Goal: Task Accomplishment & Management: Complete application form

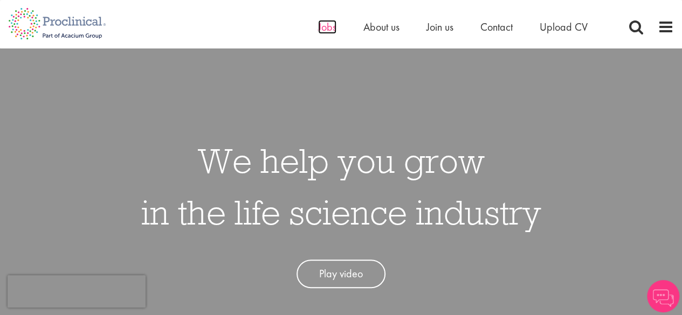
click at [323, 25] on span "Jobs" at bounding box center [327, 27] width 18 height 14
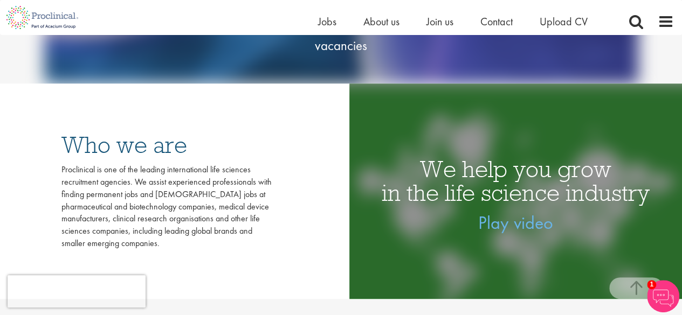
scroll to position [210, 0]
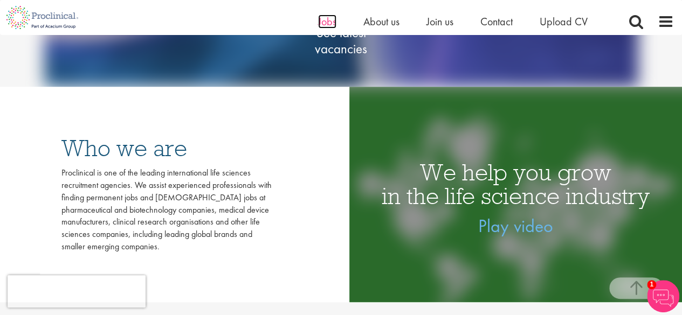
click at [319, 26] on span "Jobs" at bounding box center [327, 22] width 18 height 14
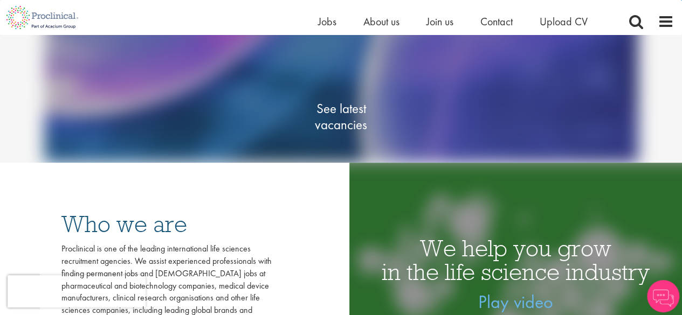
scroll to position [114, 0]
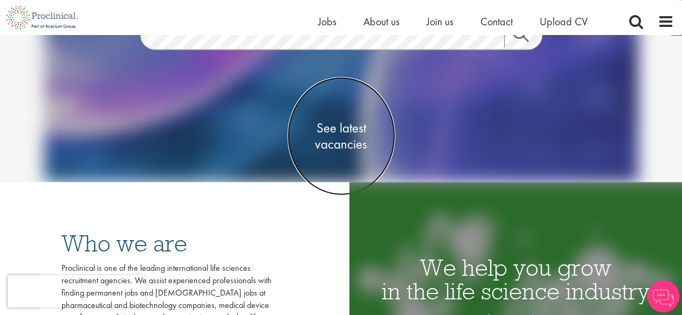
click at [330, 127] on span "See latest vacancies" at bounding box center [341, 136] width 108 height 32
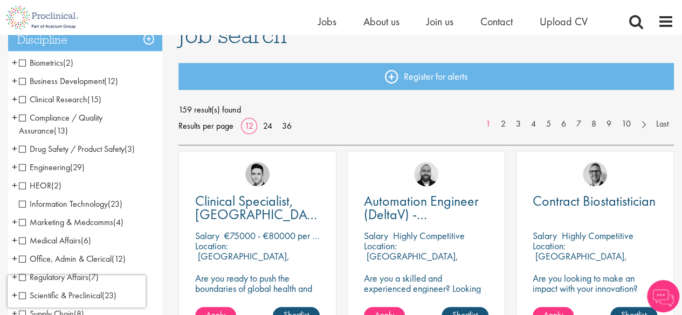
scroll to position [93, 0]
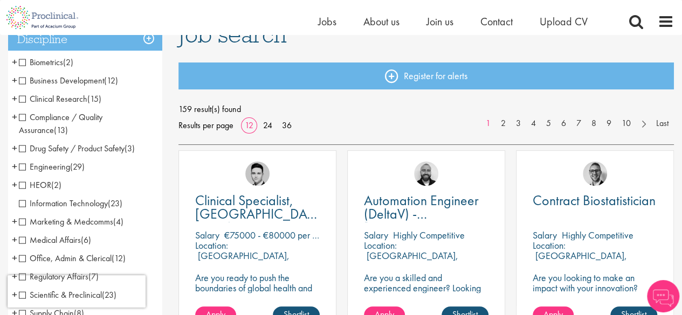
click at [22, 150] on span "Drug Safety / Product Safety" at bounding box center [72, 148] width 106 height 11
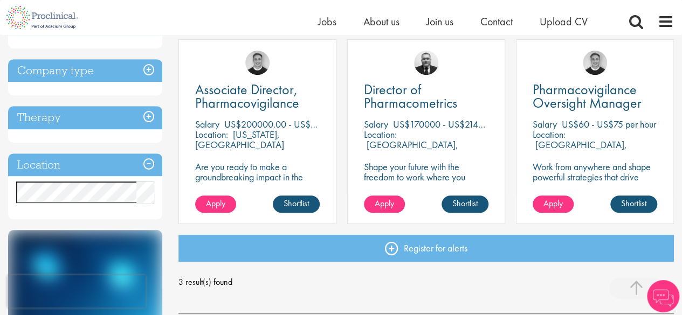
scroll to position [201, 0]
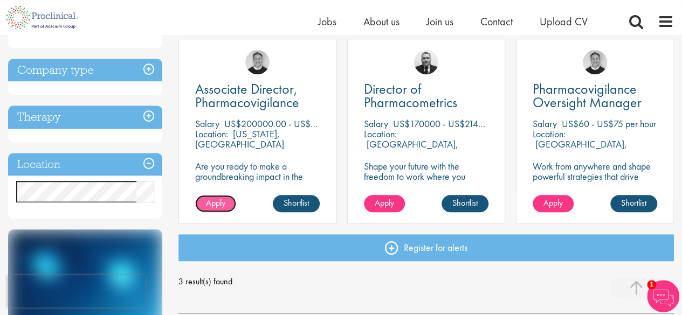
click at [217, 204] on span "Apply" at bounding box center [215, 202] width 19 height 11
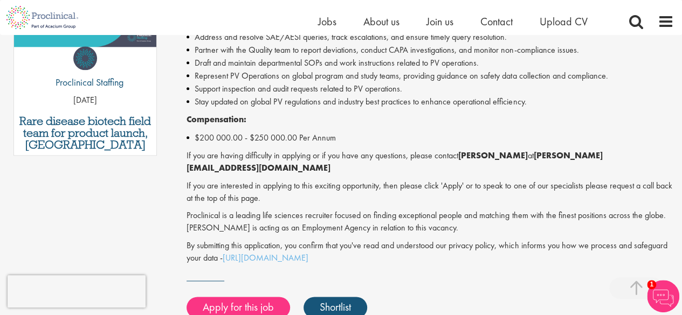
scroll to position [615, 0]
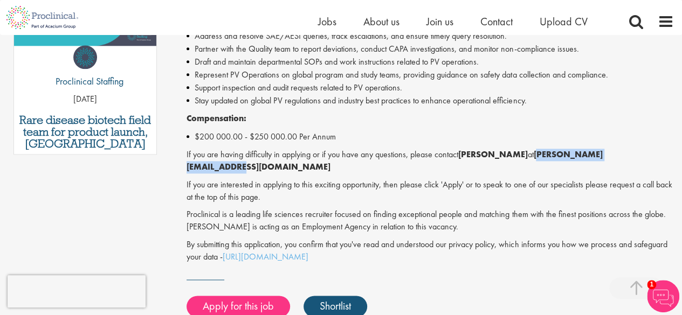
drag, startPoint x: 526, startPoint y: 156, endPoint x: 624, endPoint y: 156, distance: 98.1
click at [602, 156] on strong "b.forsen@proclinical.com" at bounding box center [395, 161] width 416 height 24
copy strong "b.forsen@proclinical.com"
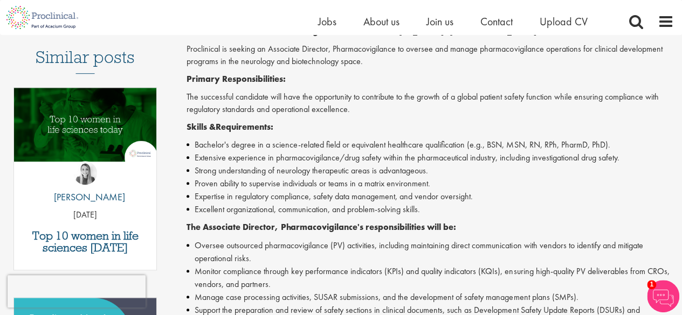
scroll to position [0, 0]
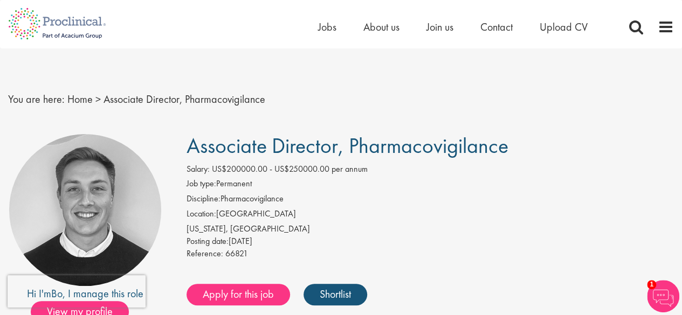
drag, startPoint x: 189, startPoint y: 148, endPoint x: 508, endPoint y: 142, distance: 319.7
click at [508, 142] on span "Associate Director, Pharmacovigilance" at bounding box center [348, 145] width 322 height 27
copy span "Associate Director, Pharmacovigilance"
drag, startPoint x: 187, startPoint y: 256, endPoint x: 248, endPoint y: 258, distance: 61.0
click at [248, 258] on div "Reference: 66821" at bounding box center [430, 255] width 487 height 15
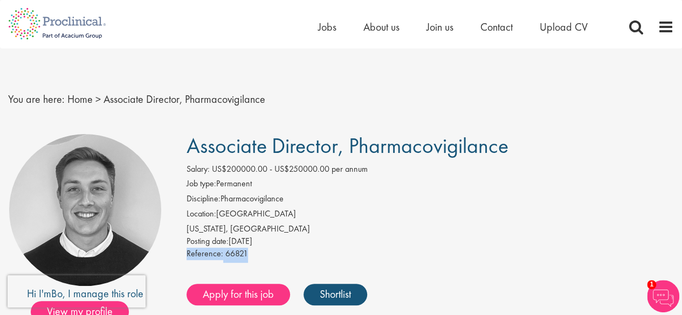
copy div "Reference: 66821"
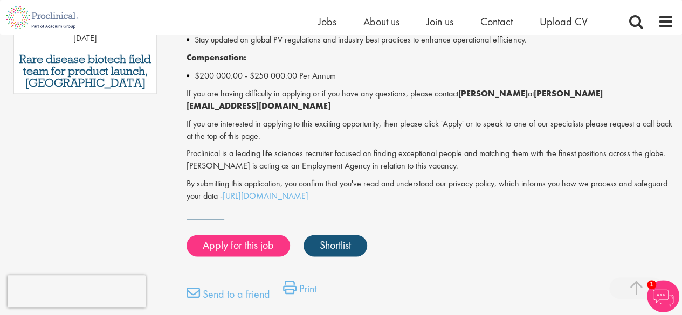
scroll to position [676, 0]
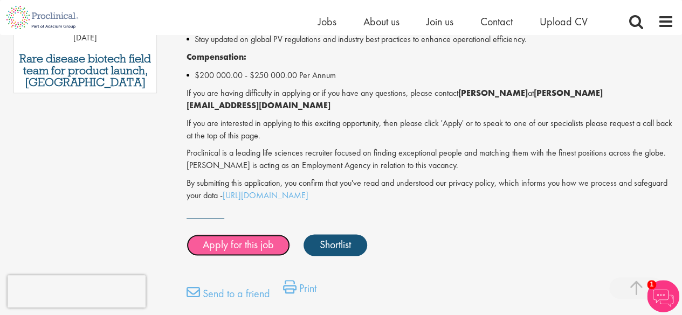
click at [247, 235] on link "Apply for this job" at bounding box center [239, 246] width 104 height 22
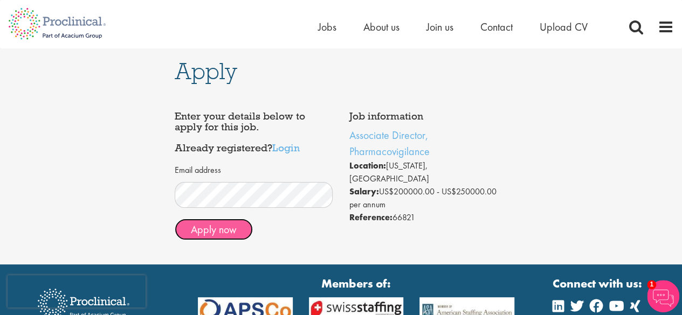
click at [229, 230] on button "Apply now" at bounding box center [214, 230] width 78 height 22
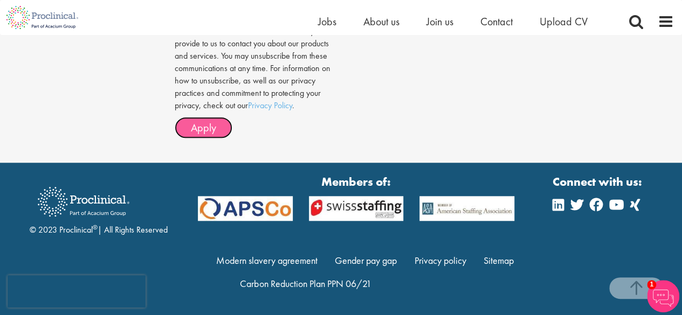
click at [205, 126] on span "Apply" at bounding box center [203, 128] width 25 height 14
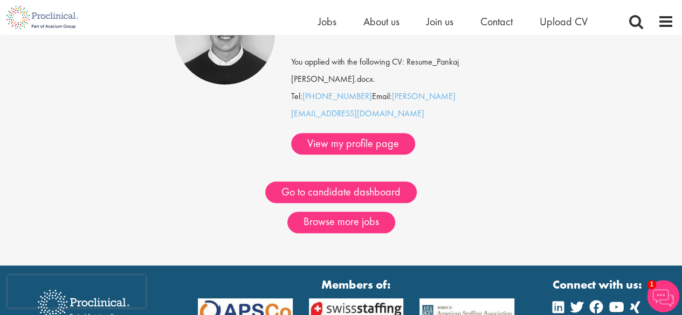
scroll to position [154, 0]
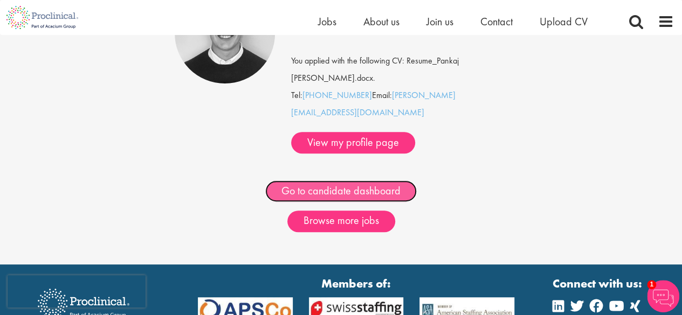
click at [311, 181] on link "Go to candidate dashboard" at bounding box center [340, 192] width 151 height 22
